Goal: Transaction & Acquisition: Purchase product/service

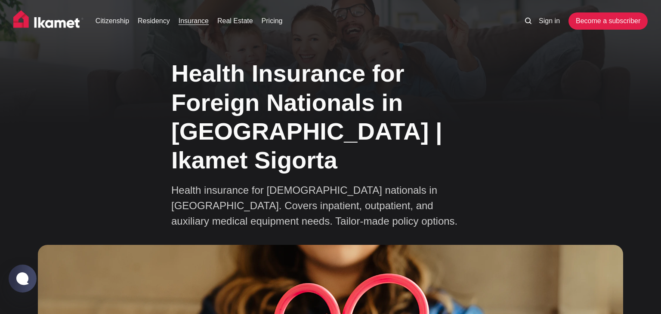
click at [184, 22] on link "Insurance" at bounding box center [194, 21] width 30 height 10
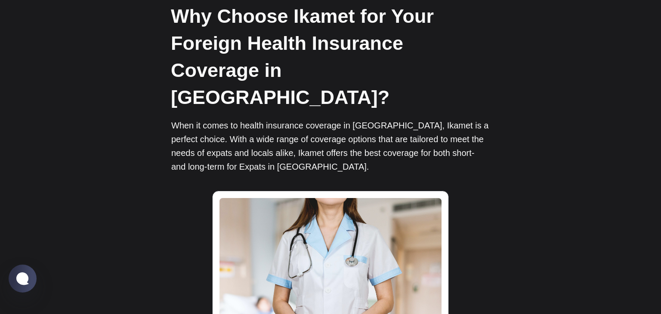
scroll to position [1272, 0]
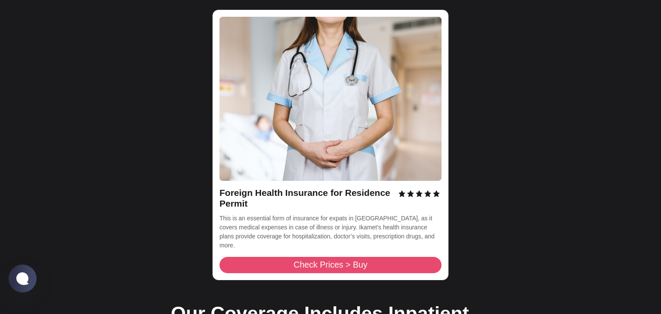
click at [329, 261] on span "Check Prices > Buy" at bounding box center [330, 265] width 74 height 9
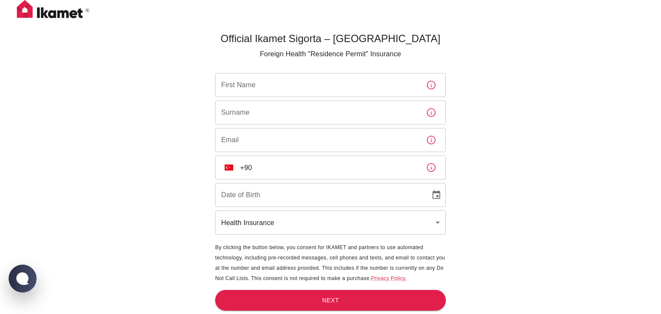
click at [335, 87] on input "First Name" at bounding box center [317, 85] width 204 height 24
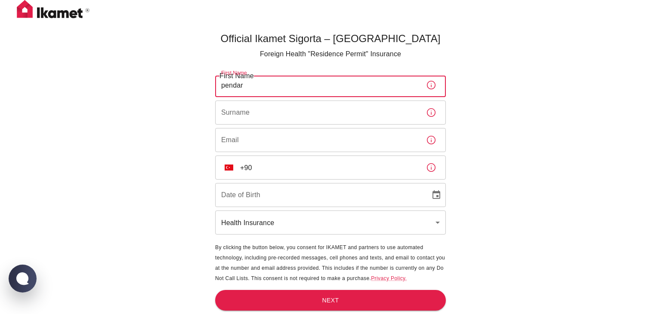
type input "pendar"
click at [362, 117] on input "Surname" at bounding box center [317, 113] width 204 height 24
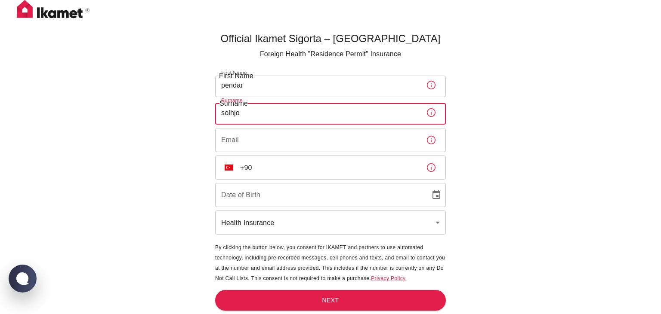
type input "solhjo"
click at [263, 84] on input "pendar" at bounding box center [317, 85] width 204 height 24
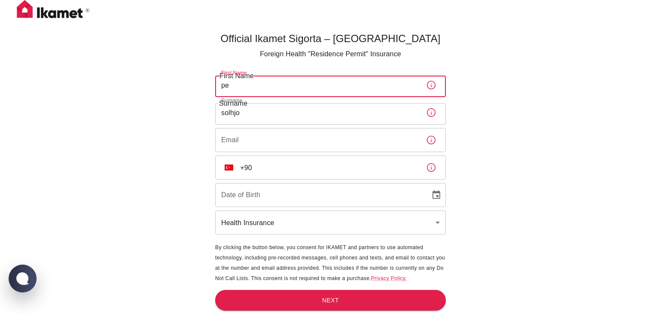
type input "p"
type input "Fariborz"
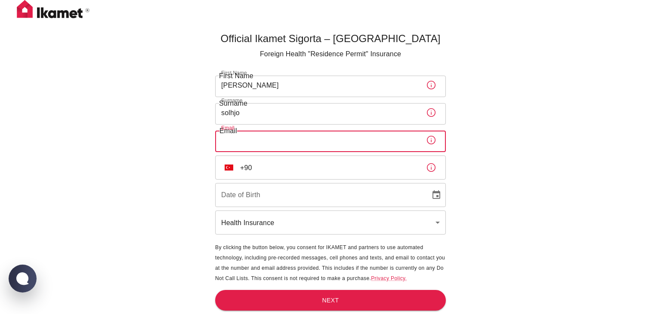
click at [288, 144] on input "Email" at bounding box center [317, 140] width 204 height 24
type input "mfsolhjoo@gmail.com"
click at [273, 172] on input "+90" at bounding box center [329, 168] width 179 height 24
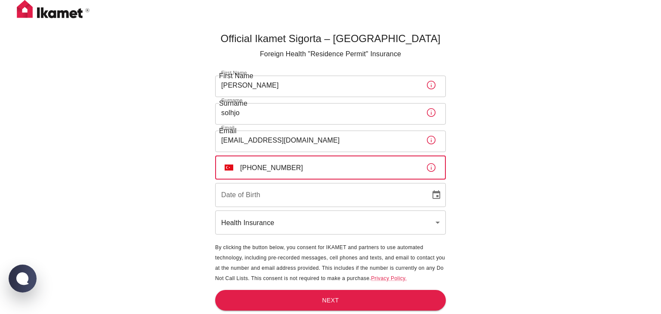
type input "+90 501 495 21 51"
click at [271, 193] on input "DD/MM/YYYY" at bounding box center [319, 195] width 209 height 24
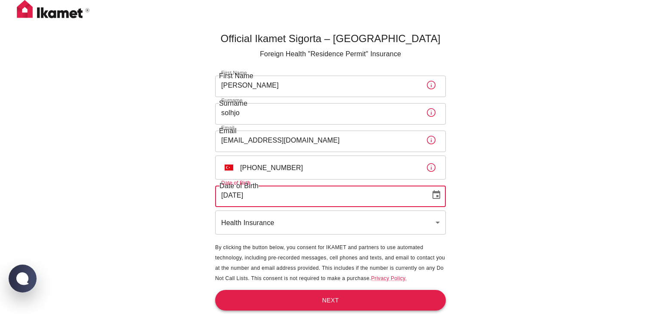
type input "20/03/1983"
click at [336, 299] on button "Next" at bounding box center [330, 300] width 231 height 21
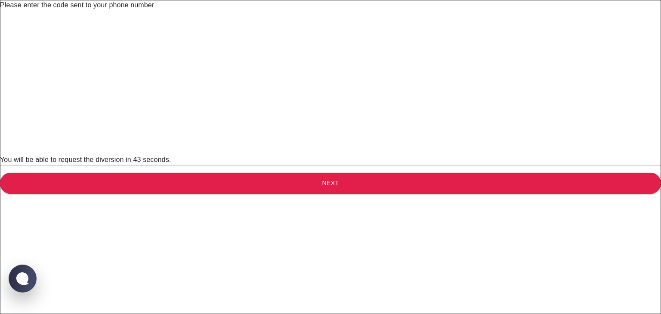
click at [243, 34] on input "text" at bounding box center [336, 22] width 673 height 24
type input "4"
type input "6"
type input "8"
type input "5"
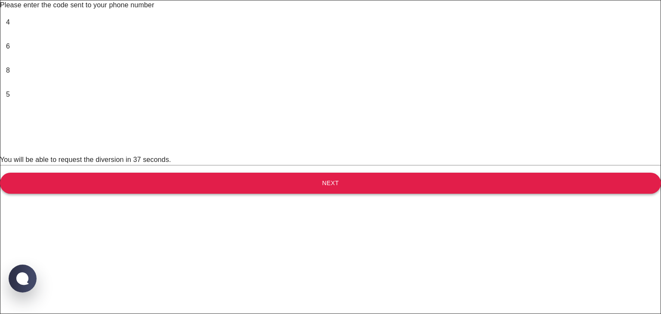
type input "7"
type input "3"
click at [309, 194] on button "Next" at bounding box center [330, 183] width 661 height 21
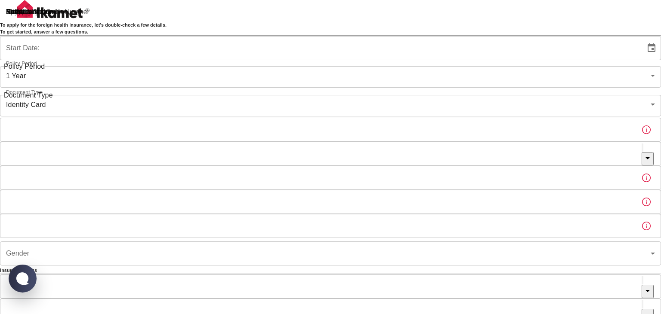
type input "b7343ef8-d55e-4554-96a8-76e30347e985"
type input "30/09/2025"
click at [334, 142] on input "Passport or Kimlik Number" at bounding box center [317, 130] width 634 height 24
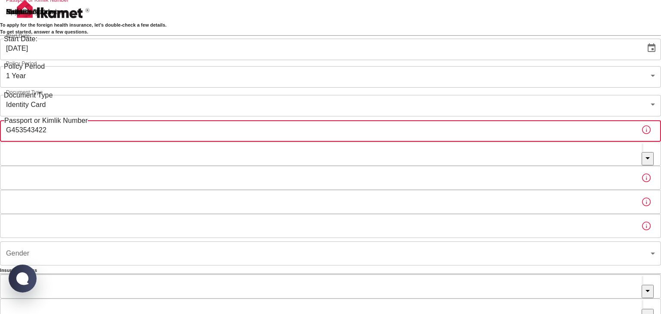
type input "G453543422"
click at [191, 219] on div "To apply for the foreign health insurance, let's double-check a few details. To…" at bounding box center [330, 267] width 661 height 535
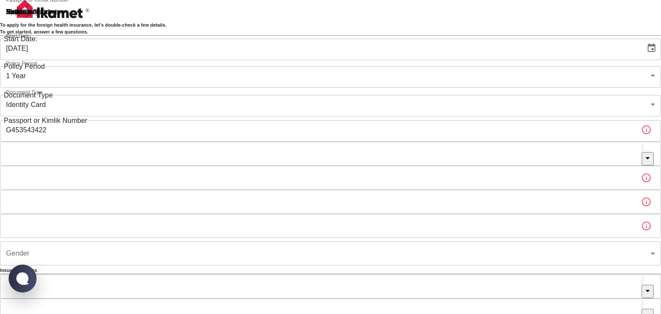
click at [259, 166] on input "Nationality" at bounding box center [320, 154] width 641 height 24
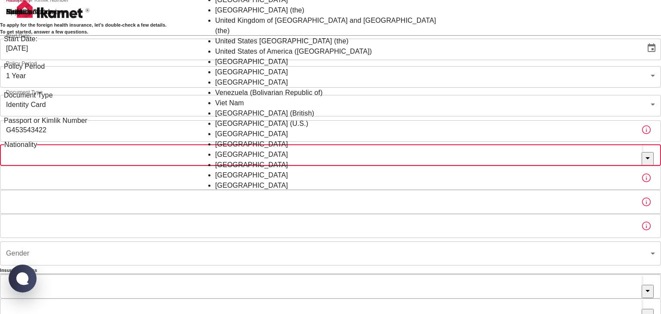
scroll to position [1544, 0]
type input "Iran (Islamic Republic of)"
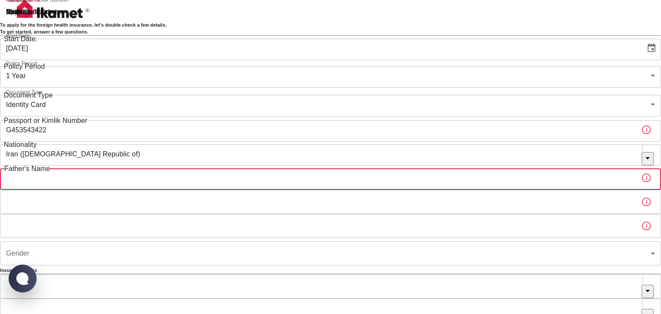
click at [256, 190] on input "Father's Name" at bounding box center [317, 178] width 634 height 24
type input "Fariborz"
click at [267, 214] on input "Mother's Name" at bounding box center [317, 202] width 634 height 24
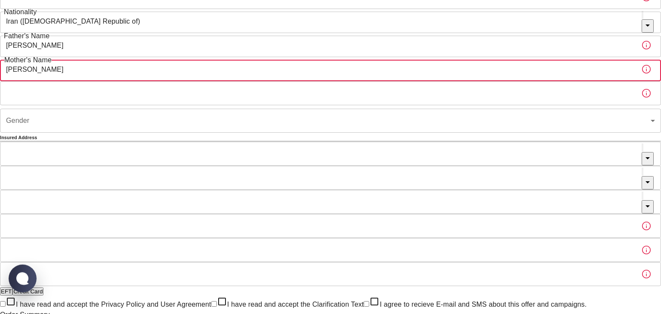
scroll to position [136, 0]
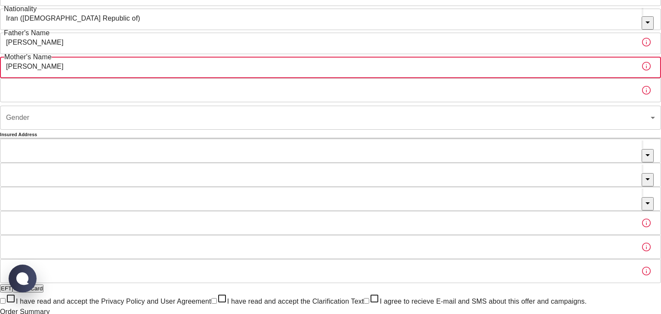
type input "Sandra"
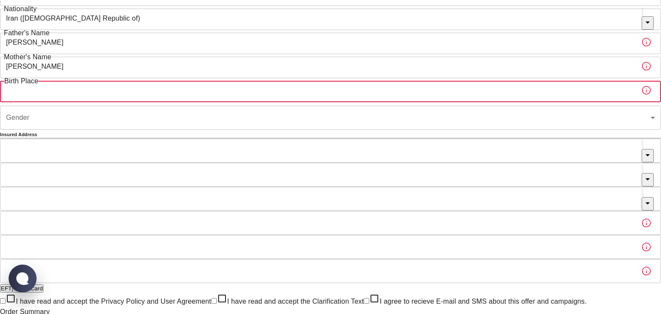
click at [257, 102] on input "Birth Place" at bounding box center [317, 90] width 634 height 24
type input "Tehran"
click at [299, 178] on body "To apply for the foreign health insurance, let's double-check a few details. To…" at bounding box center [330, 131] width 661 height 535
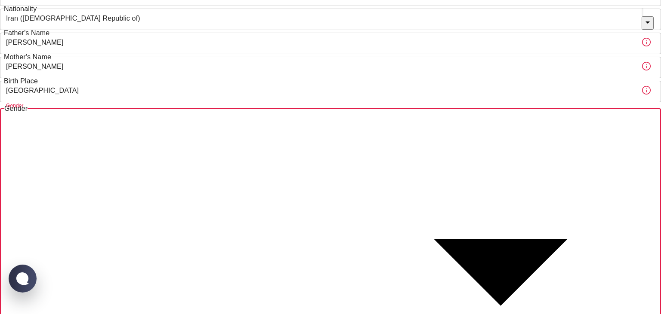
type input "female"
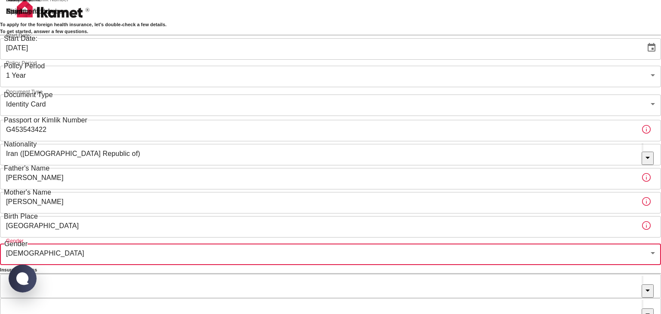
scroll to position [0, 0]
